Goal: Communication & Community: Answer question/provide support

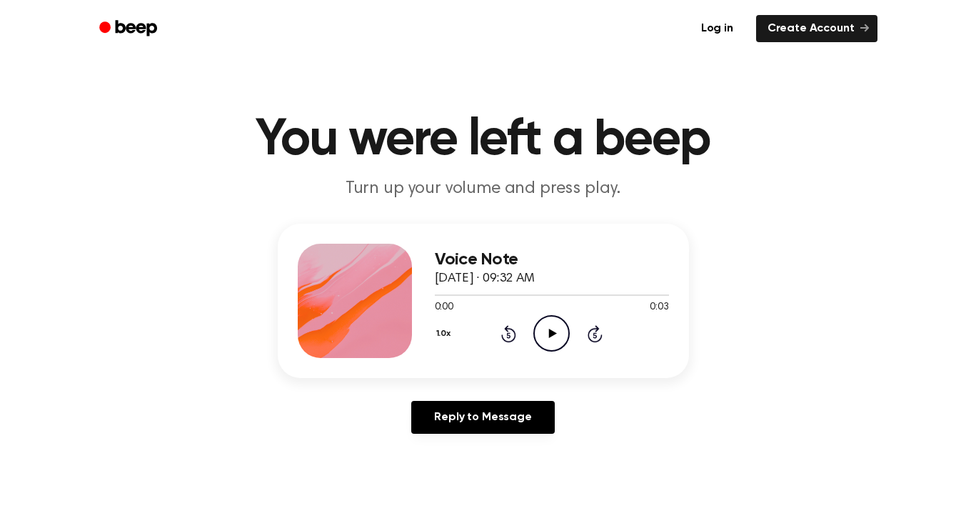
click at [560, 328] on icon "Play Audio" at bounding box center [551, 333] width 36 height 36
click at [548, 330] on icon "Play Audio" at bounding box center [551, 333] width 36 height 36
click at [536, 339] on circle at bounding box center [551, 333] width 35 height 35
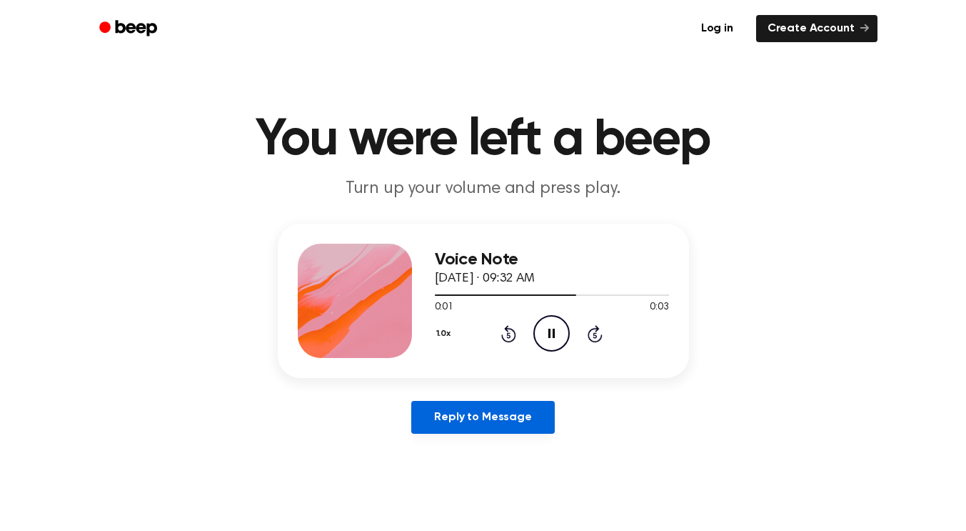
click at [488, 407] on link "Reply to Message" at bounding box center [482, 417] width 143 height 33
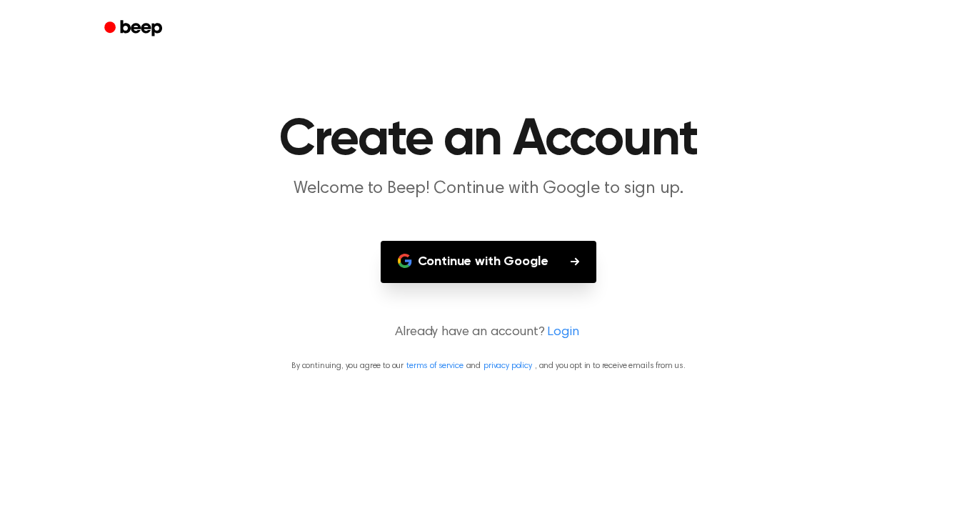
click at [473, 266] on button "Continue with Google" at bounding box center [489, 262] width 216 height 42
